Goal: Information Seeking & Learning: Learn about a topic

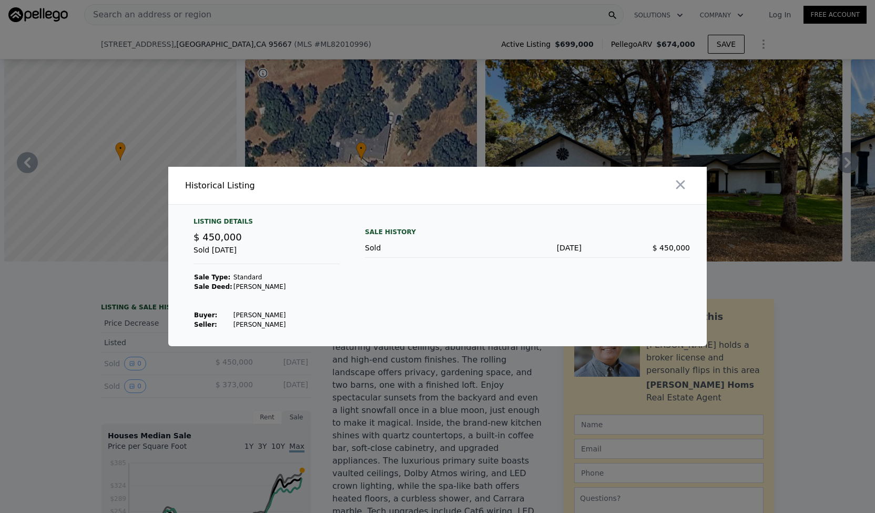
scroll to position [0, 4518]
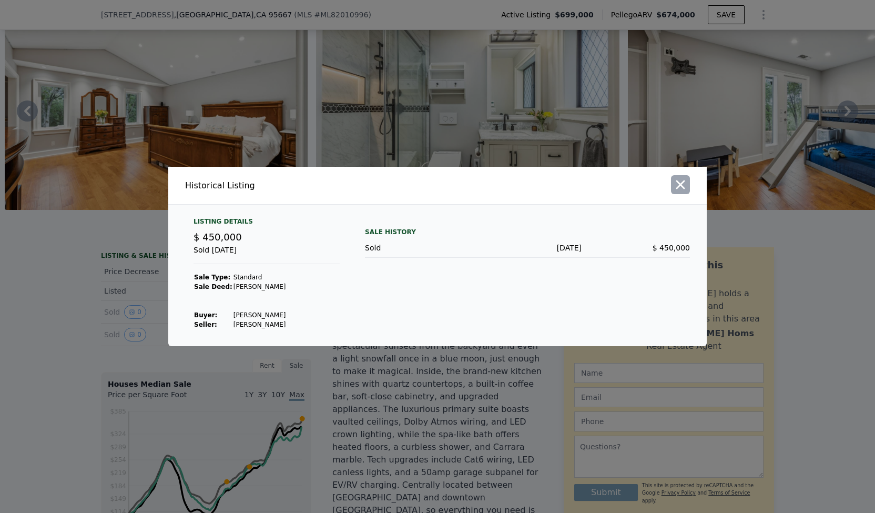
click at [681, 187] on icon "button" at bounding box center [680, 184] width 9 height 9
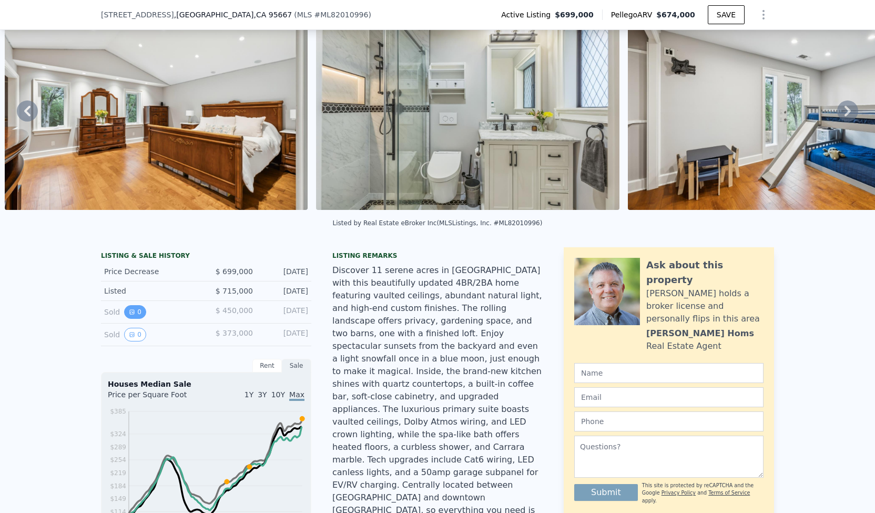
click at [129, 315] on icon "View historical data" at bounding box center [132, 312] width 6 height 6
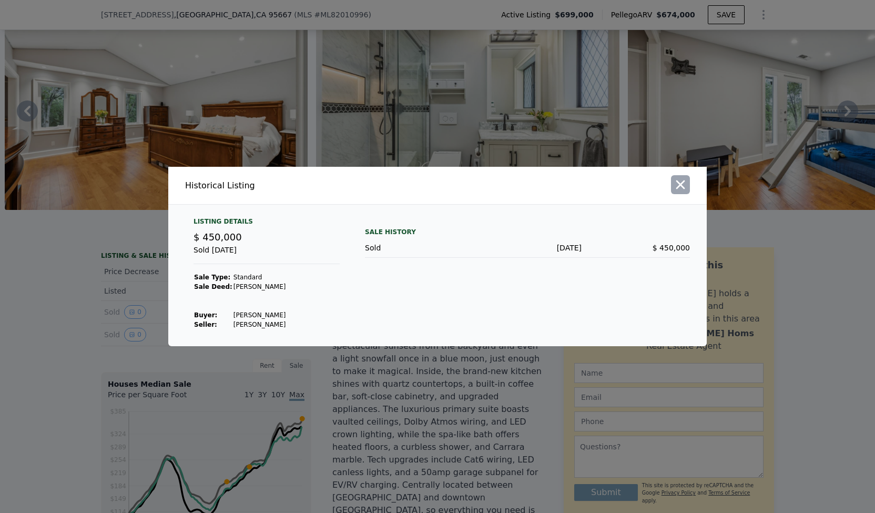
click at [680, 191] on icon "button" at bounding box center [680, 184] width 15 height 15
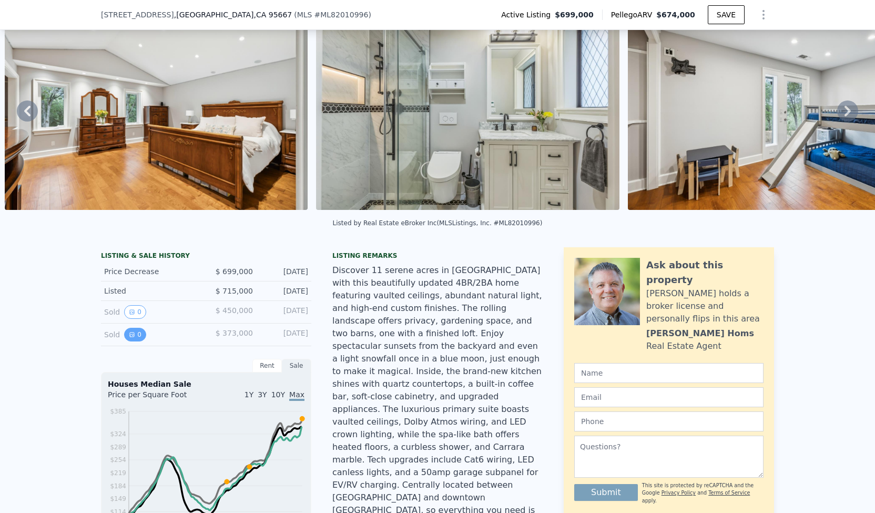
click at [129, 338] on icon "View historical data" at bounding box center [132, 334] width 6 height 6
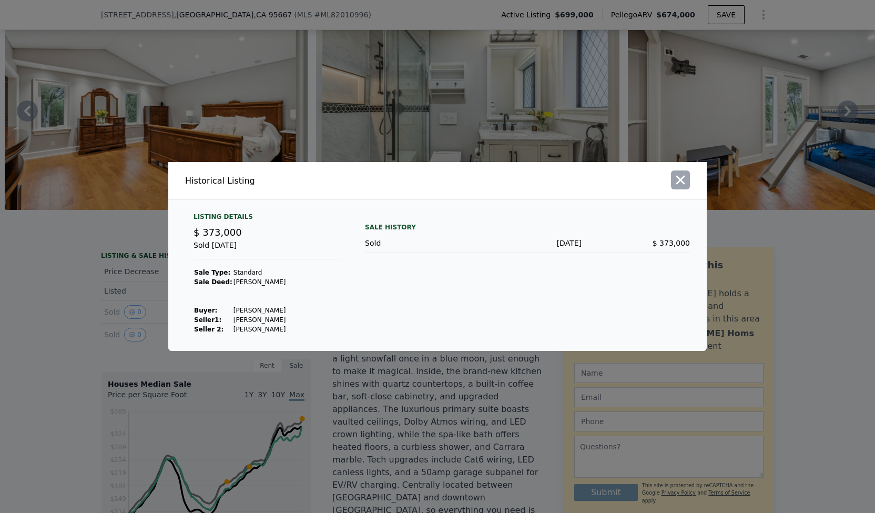
click at [677, 173] on icon "button" at bounding box center [680, 179] width 15 height 15
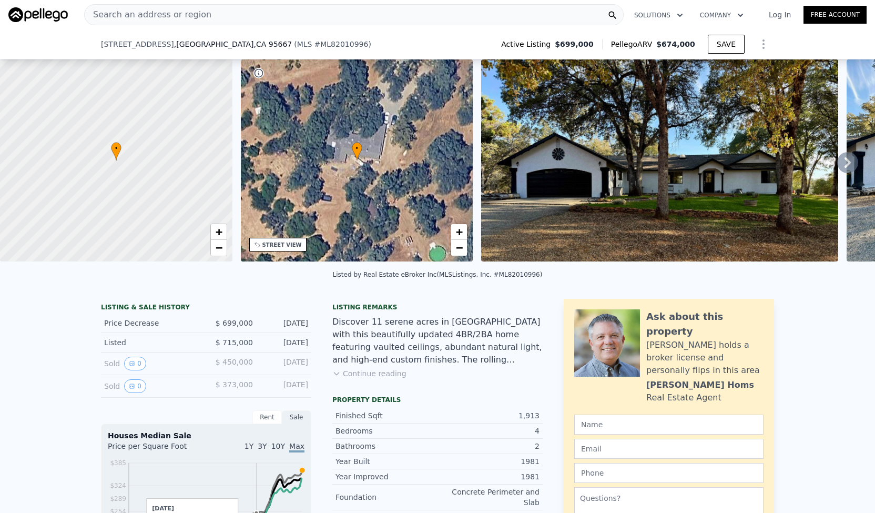
scroll to position [190, 0]
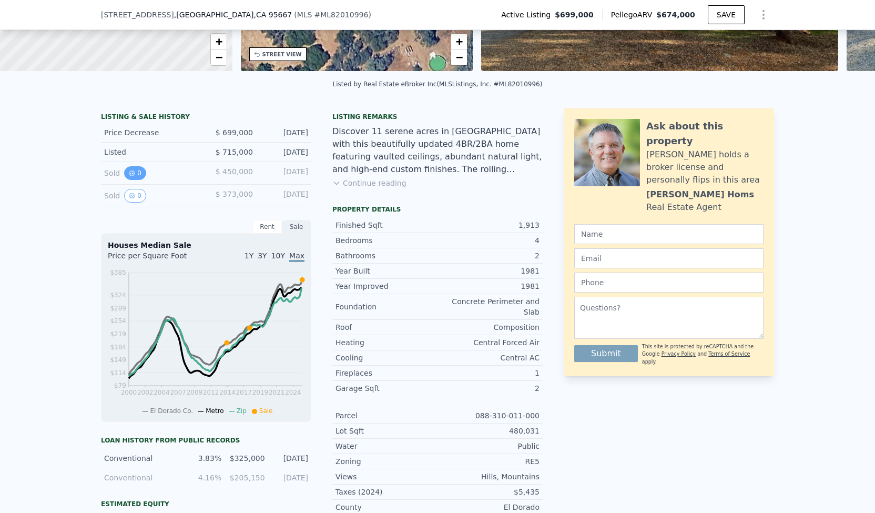
click at [137, 178] on button "0" at bounding box center [135, 173] width 22 height 14
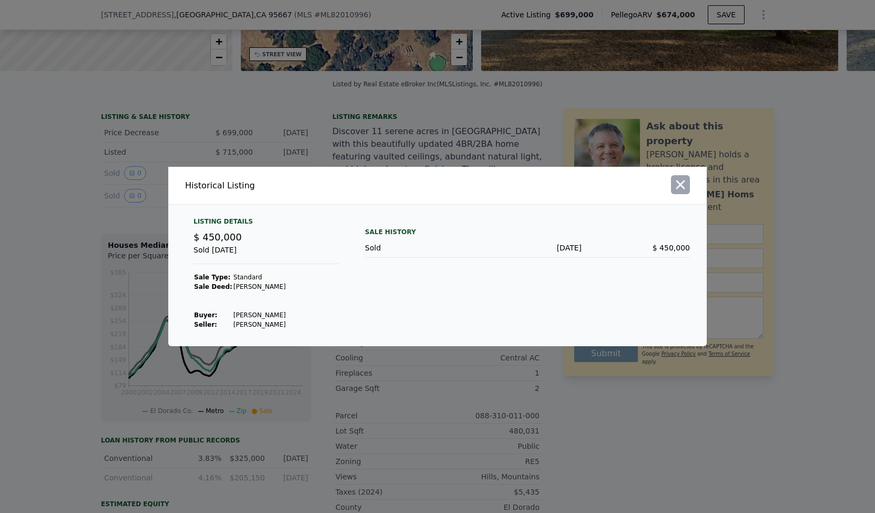
click at [680, 191] on icon "button" at bounding box center [680, 184] width 15 height 15
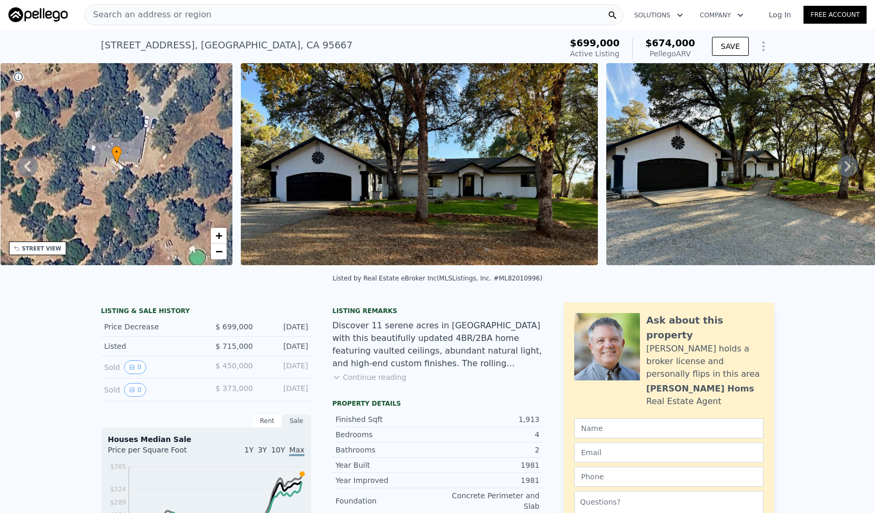
scroll to position [0, 0]
click at [44, 250] on div "STREET VIEW" at bounding box center [41, 249] width 39 height 8
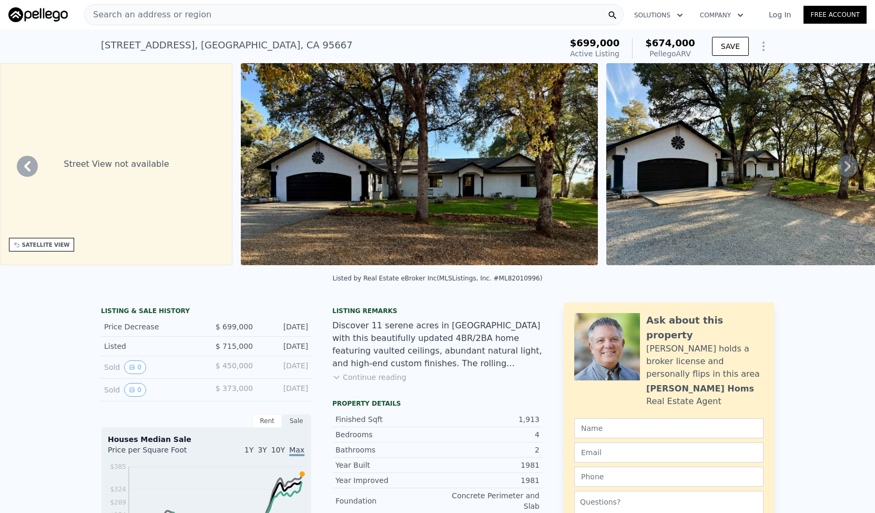
click at [61, 182] on div "Street View not available" at bounding box center [117, 164] width 232 height 202
click at [55, 238] on div "SATELLITE VIEW" at bounding box center [42, 245] width 66 height 14
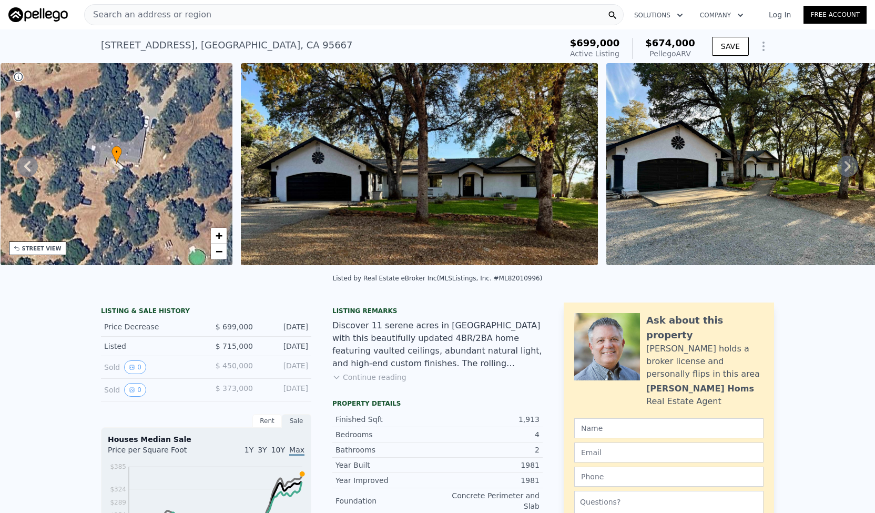
click at [137, 129] on div "• + −" at bounding box center [117, 164] width 232 height 202
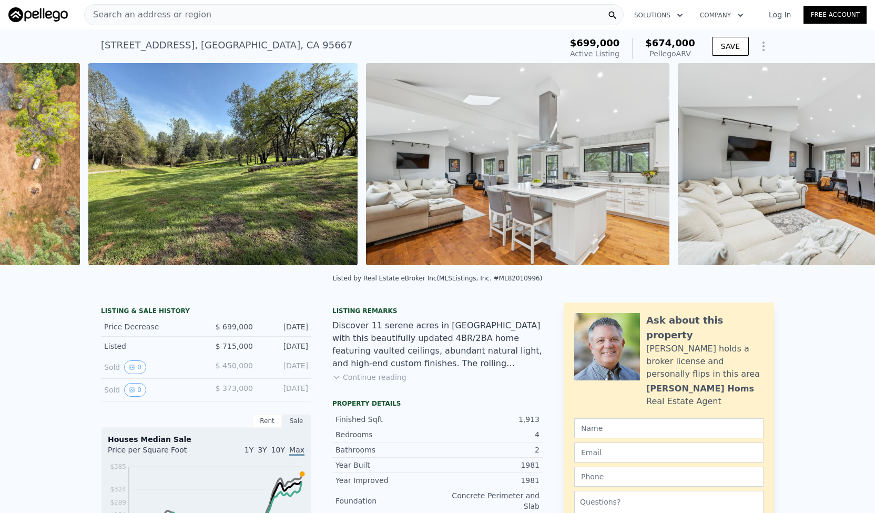
scroll to position [0, 1436]
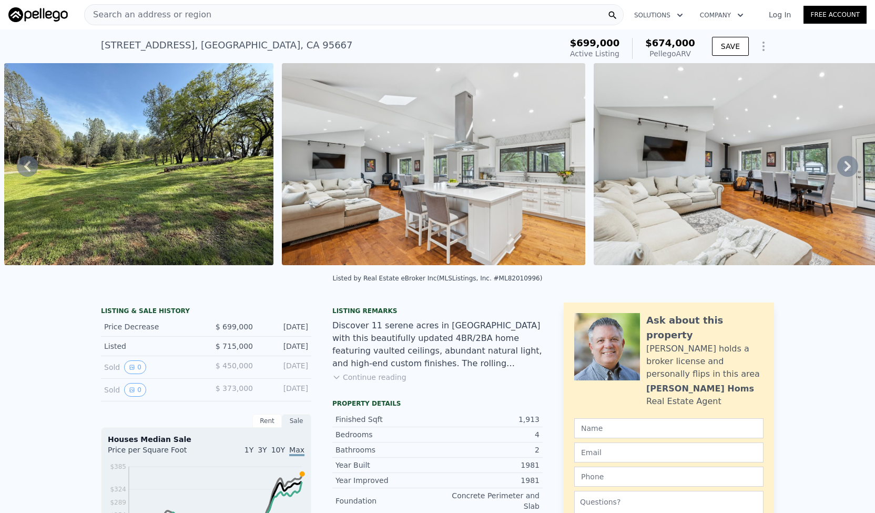
click at [69, 164] on img at bounding box center [138, 164] width 269 height 202
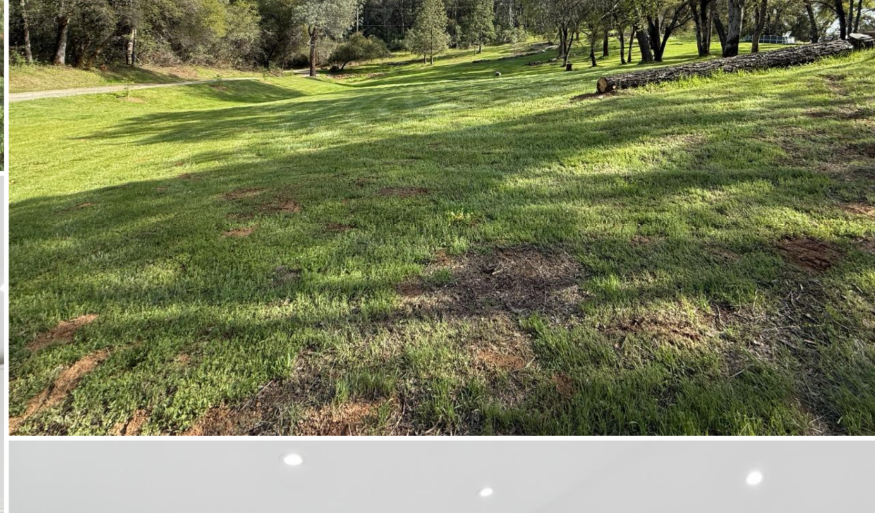
scroll to position [325, 0]
